Goal: Navigation & Orientation: Find specific page/section

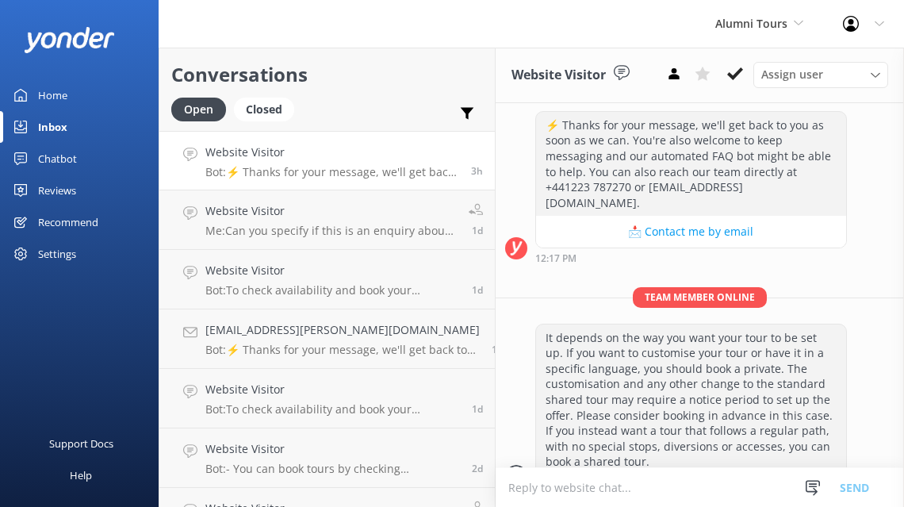
click at [57, 128] on div "Inbox" at bounding box center [52, 127] width 29 height 32
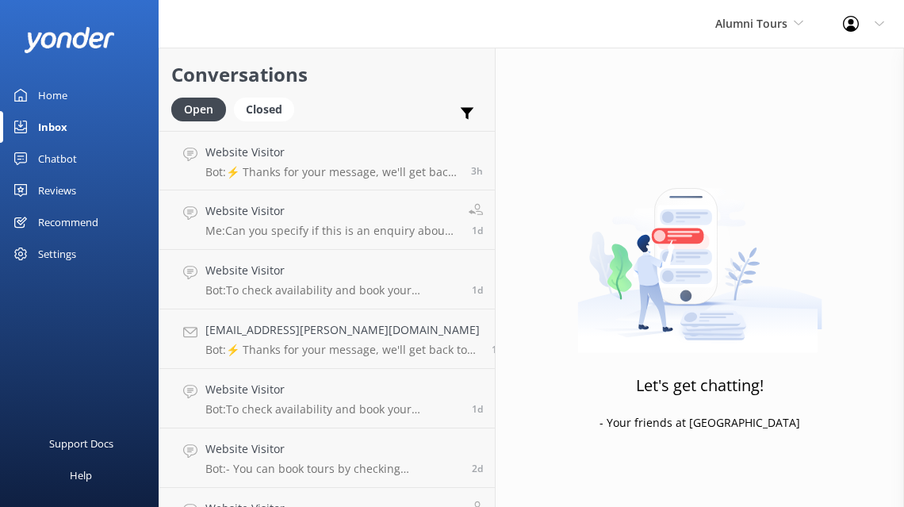
click at [63, 94] on div "Home" at bounding box center [52, 95] width 29 height 32
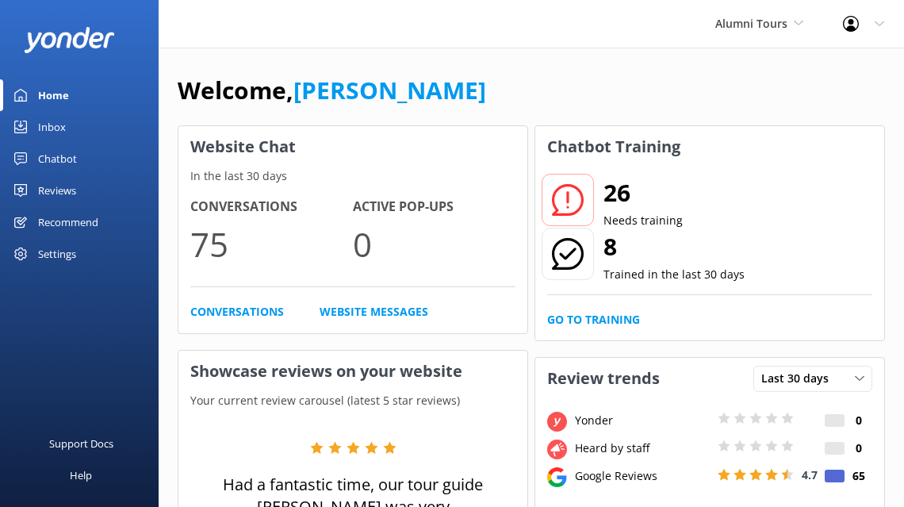
click at [60, 122] on div "Inbox" at bounding box center [52, 127] width 28 height 32
